Goal: Find specific page/section: Find specific page/section

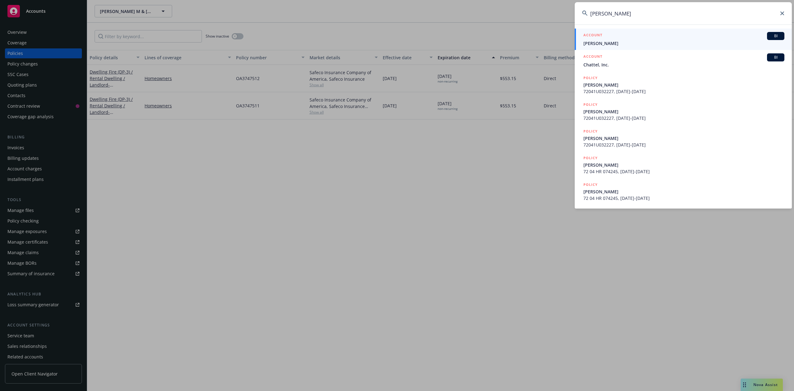
type input "[PERSON_NAME]"
click at [608, 37] on div "ACCOUNT BI" at bounding box center [684, 36] width 201 height 8
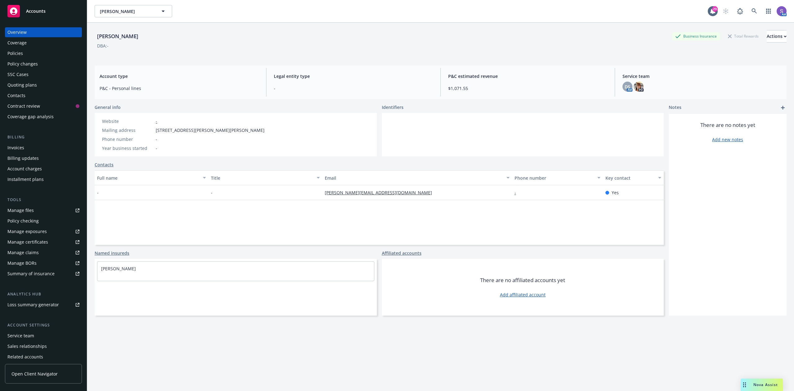
click at [13, 56] on div "Policies" at bounding box center [15, 53] width 16 height 10
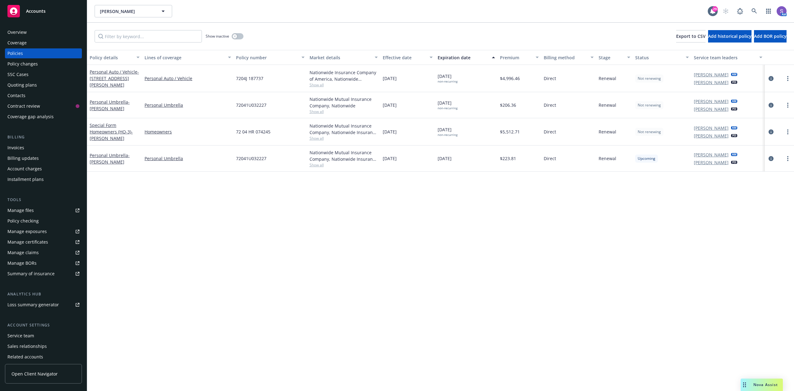
click at [23, 31] on div "Overview" at bounding box center [16, 32] width 19 height 10
